Goal: Task Accomplishment & Management: Use online tool/utility

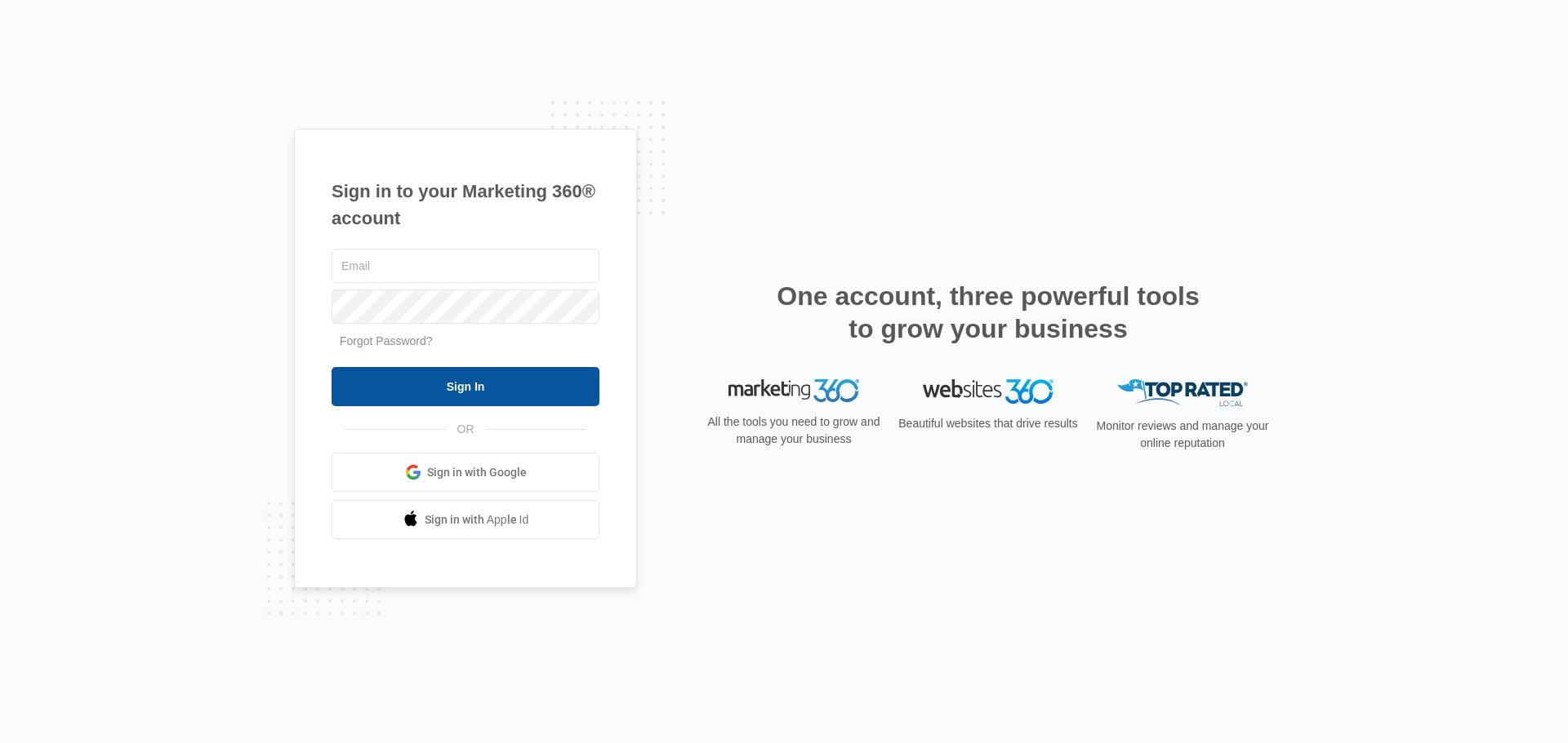
type input "[EMAIL_ADDRESS][DOMAIN_NAME]"
click at [568, 370] on input "Sign In" at bounding box center [465, 387] width 268 height 39
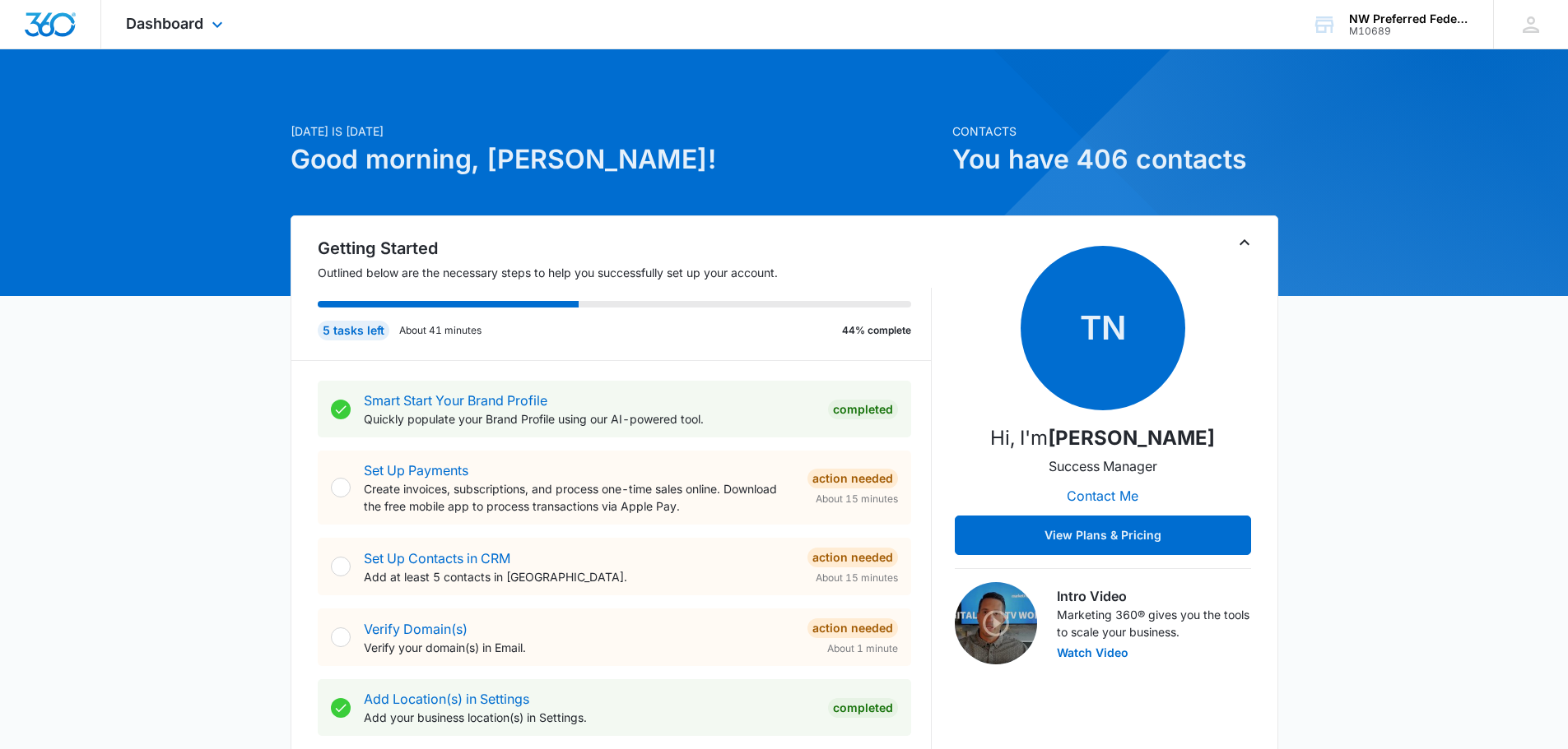
click at [208, 40] on div "Dashboard Apps Reputation Websites Forms CRM Email Social Content Ads Intellige…" at bounding box center [177, 24] width 150 height 49
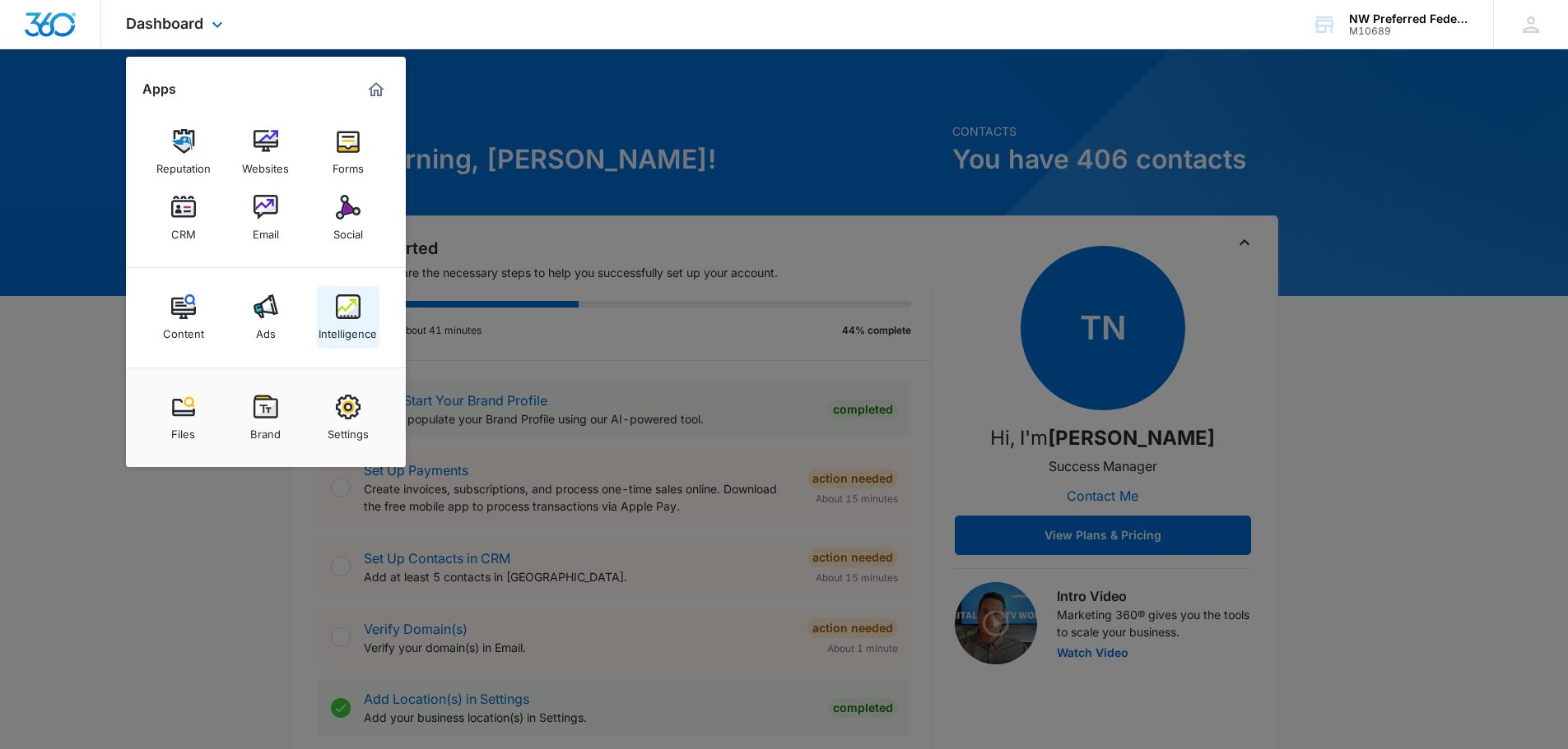
click at [355, 310] on img at bounding box center [347, 306] width 24 height 24
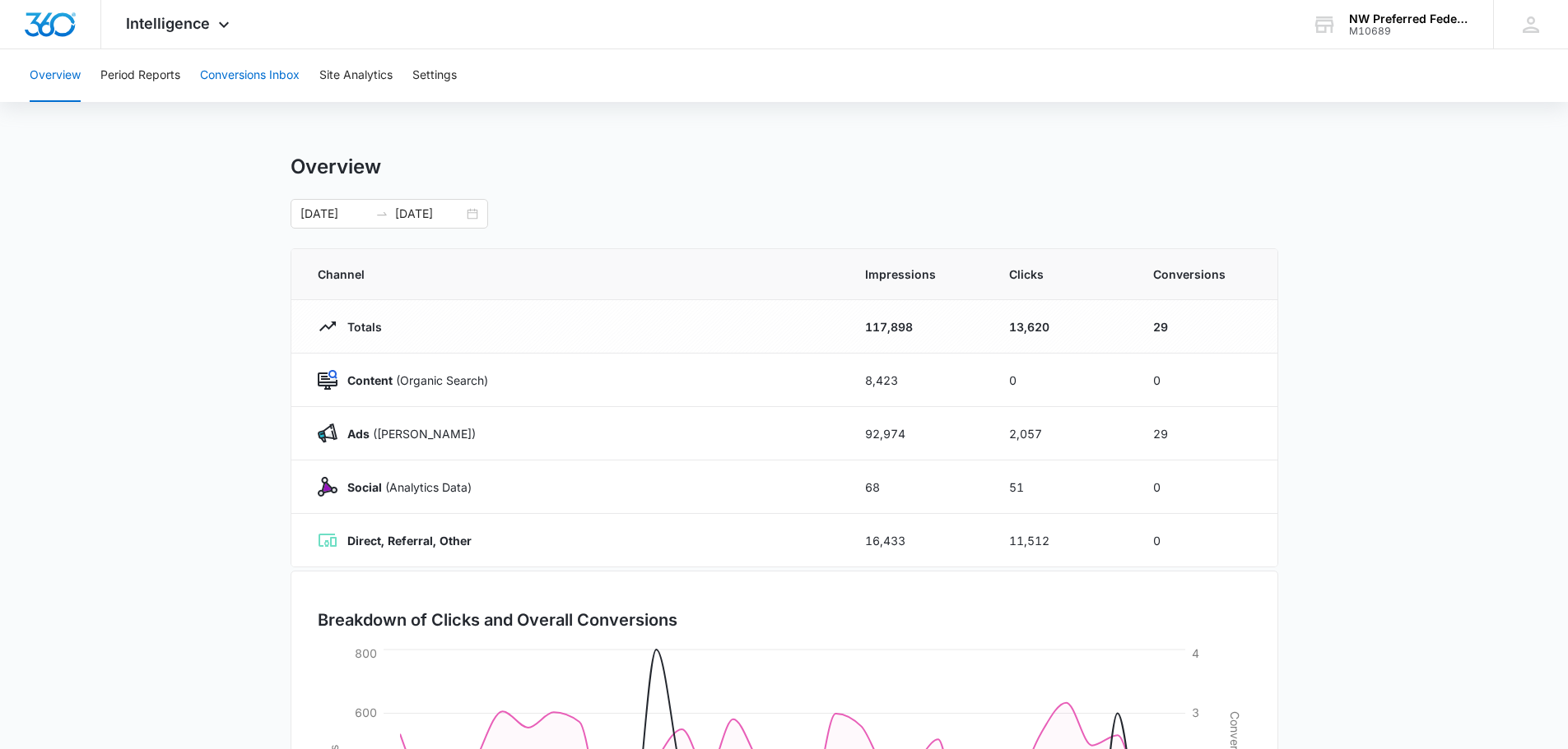
click at [250, 84] on button "Conversions Inbox" at bounding box center [250, 76] width 100 height 53
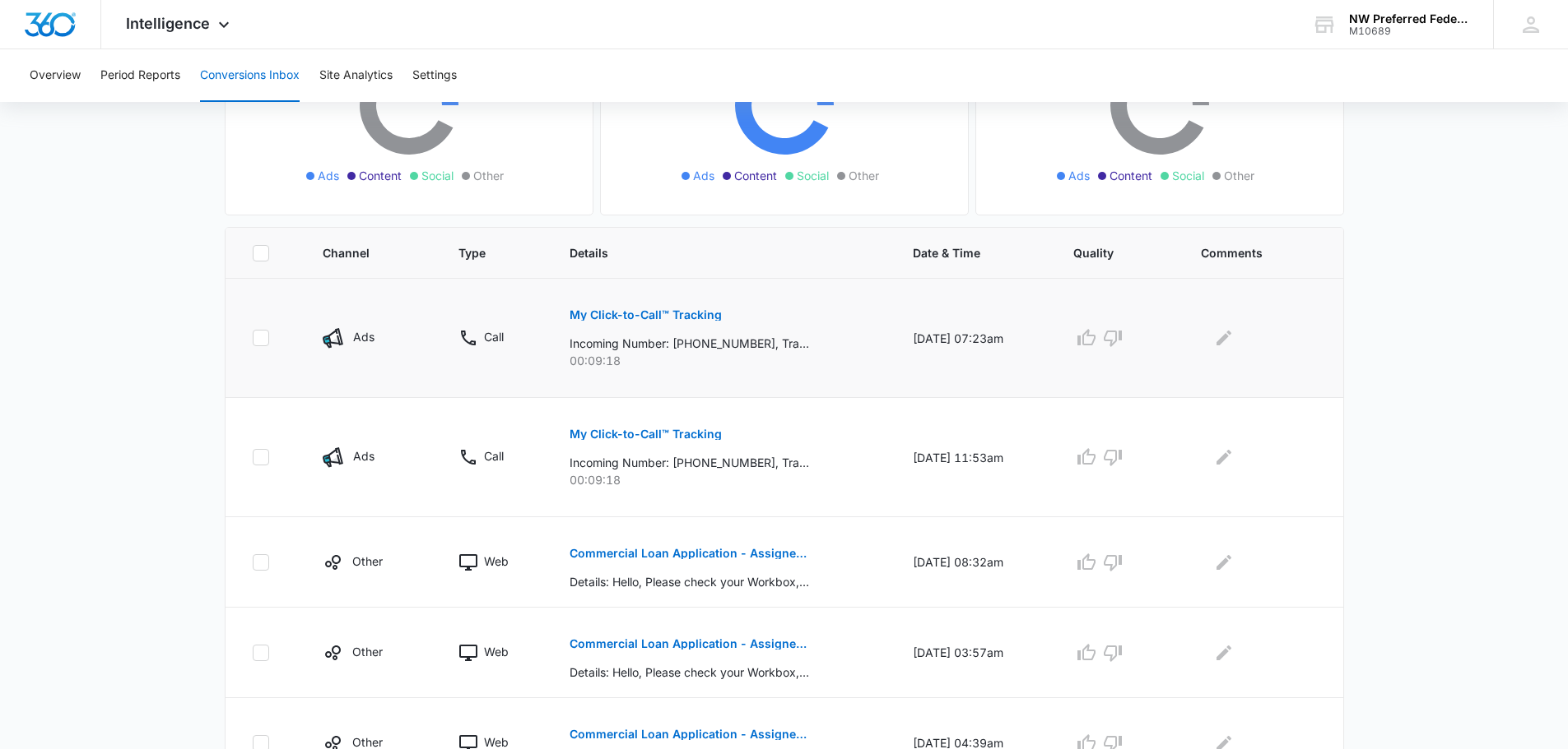
scroll to position [247, 0]
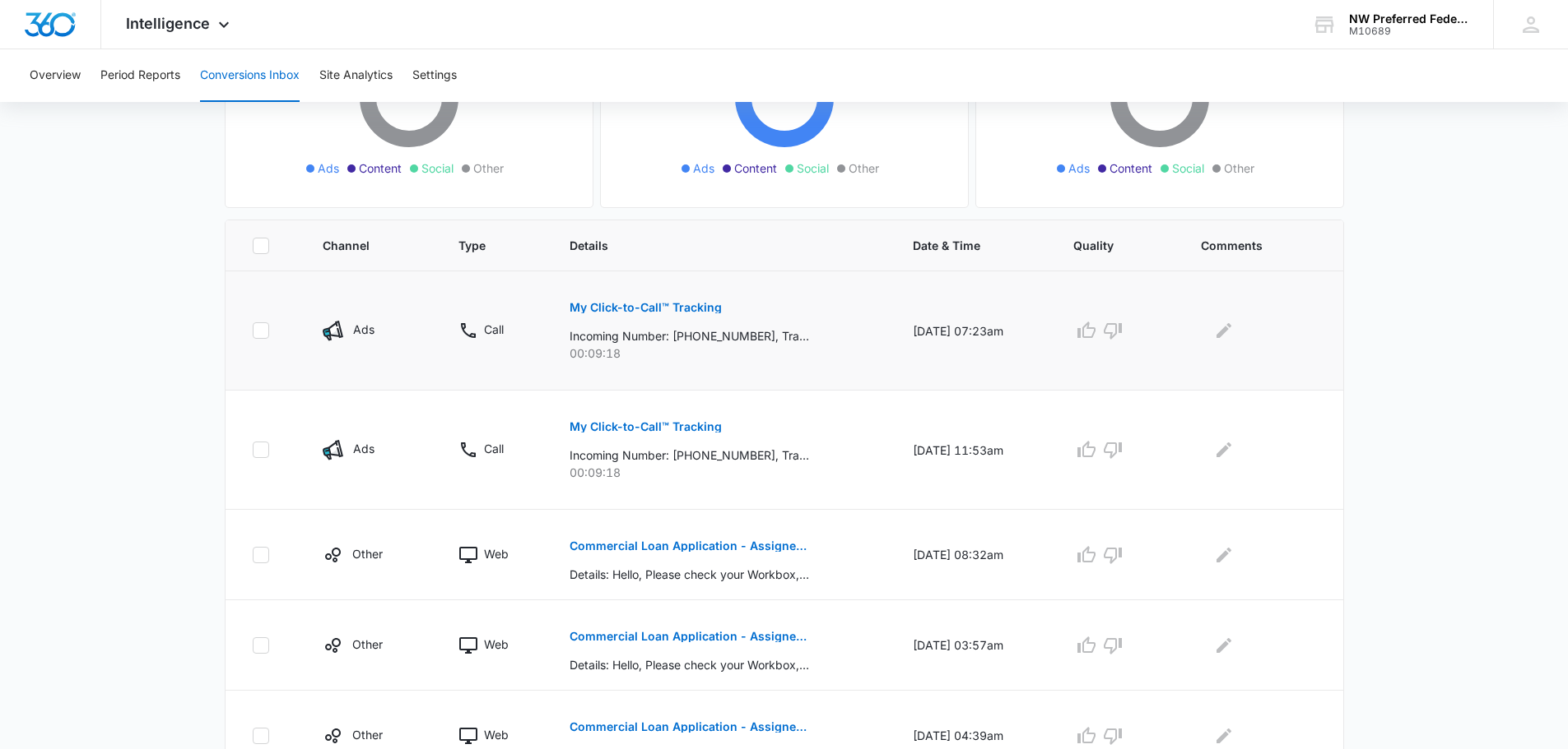
click at [613, 304] on p "My Click-to-Call™ Tracking" at bounding box center [646, 308] width 152 height 12
